Goal: Submit feedback/report problem: Submit feedback/report problem

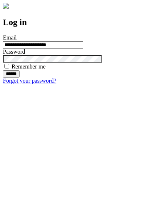
type input "**********"
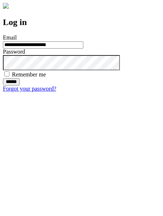
click at [20, 85] on input "******" at bounding box center [11, 81] width 17 height 7
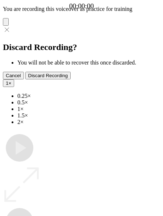
type input "**********"
